Goal: Task Accomplishment & Management: Use online tool/utility

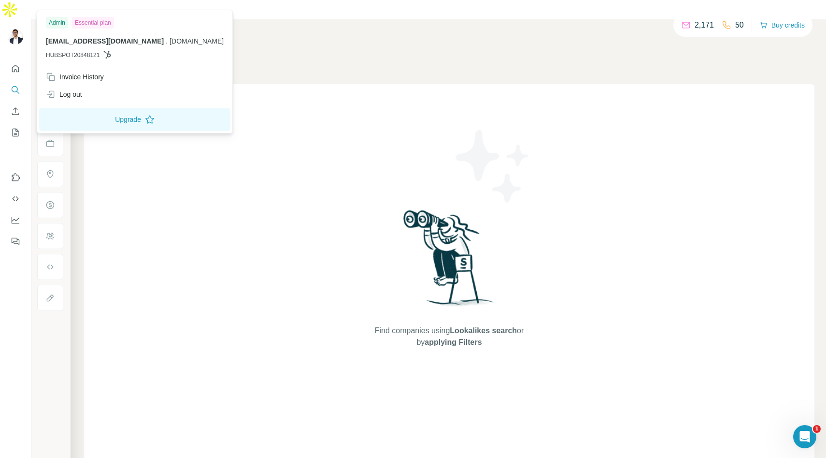
click at [109, 55] on icon at bounding box center [107, 55] width 8 height 8
click at [21, 29] on img at bounding box center [15, 36] width 15 height 15
click at [79, 96] on div "Log out" at bounding box center [64, 94] width 36 height 10
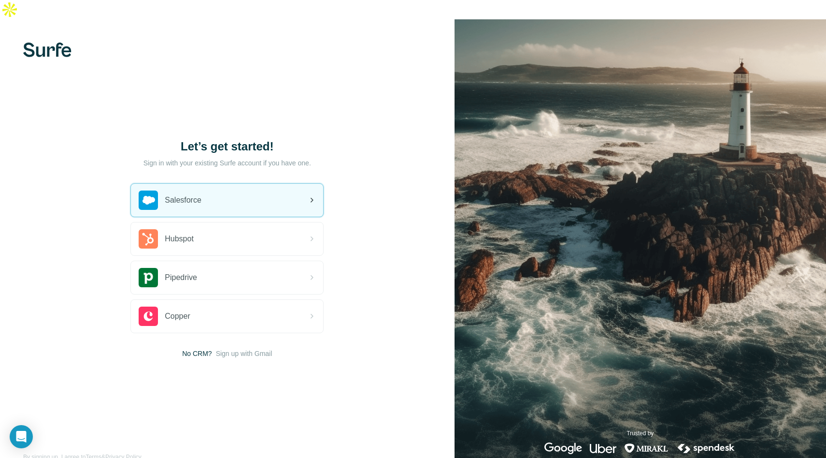
click at [243, 188] on div "Salesforce" at bounding box center [227, 200] width 192 height 33
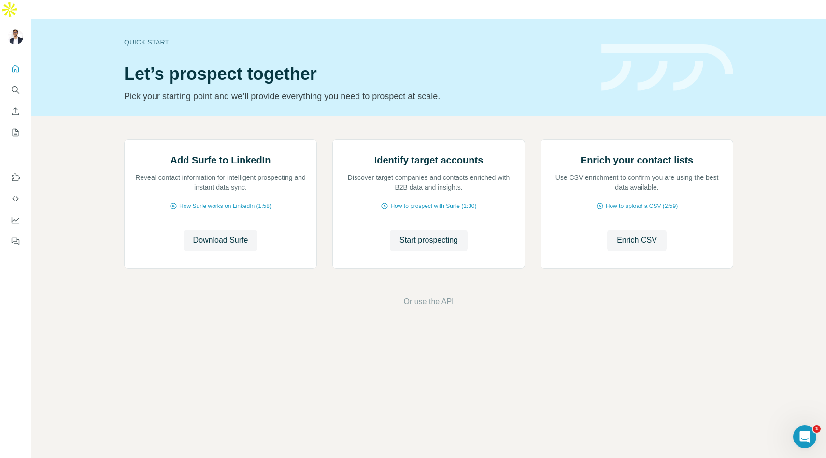
click at [58, 116] on div "Add Surfe to LinkedIn Reveal contact information for intelligent prospecting an…" at bounding box center [428, 223] width 795 height 215
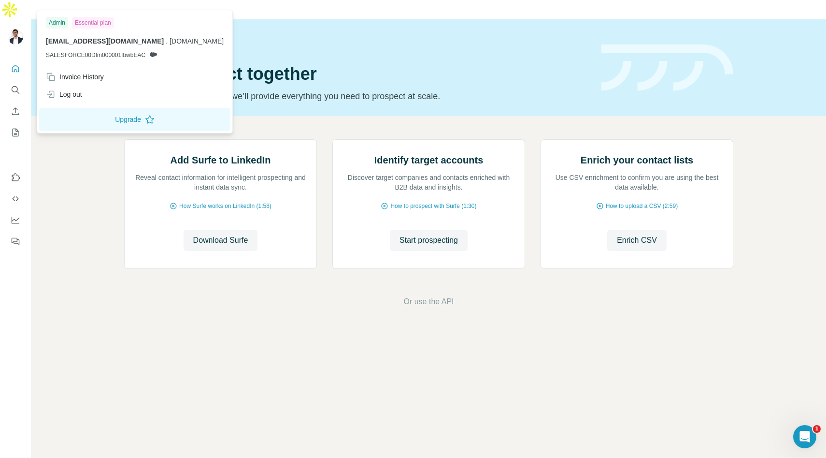
click at [5, 22] on div at bounding box center [17, 38] width 28 height 32
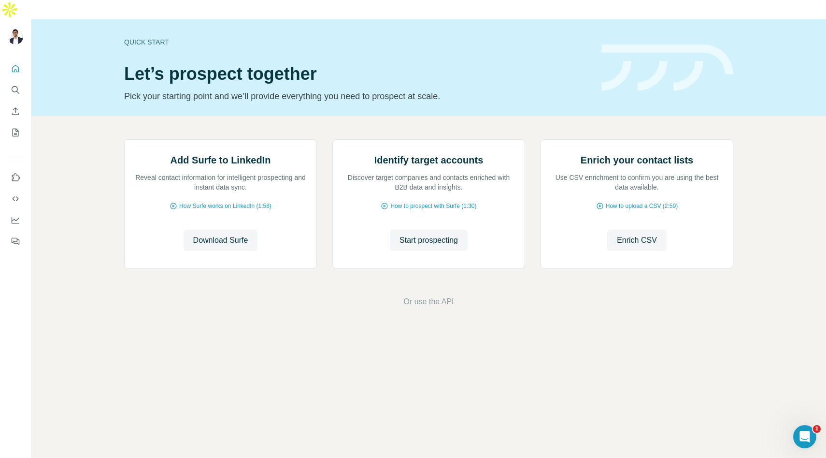
click at [14, 29] on img at bounding box center [15, 36] width 15 height 15
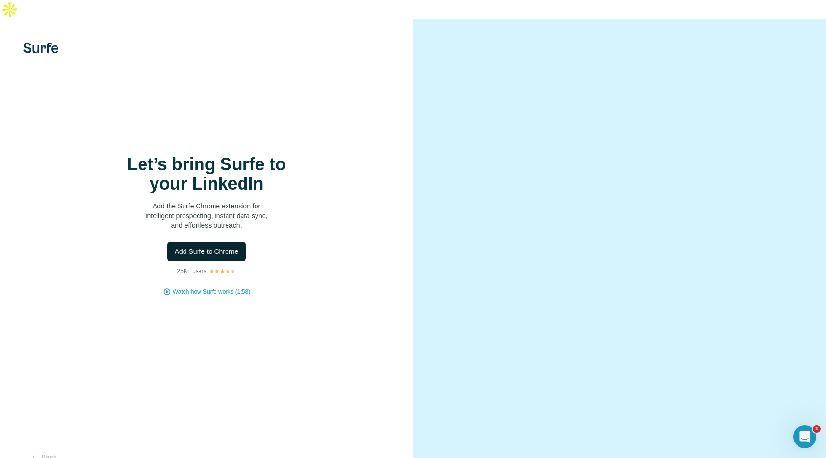
click at [225, 246] on span "Add Surfe to Chrome" at bounding box center [207, 251] width 64 height 10
click at [226, 246] on span "Add Surfe to Chrome" at bounding box center [207, 251] width 64 height 10
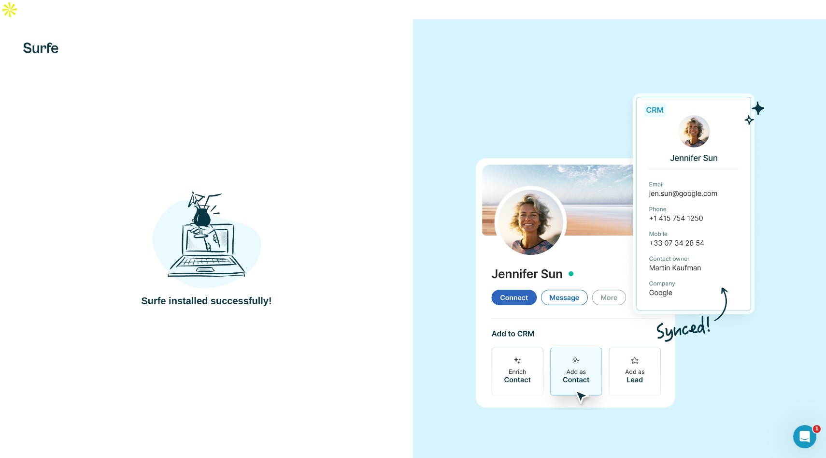
click at [439, 62] on div at bounding box center [619, 248] width 413 height 458
